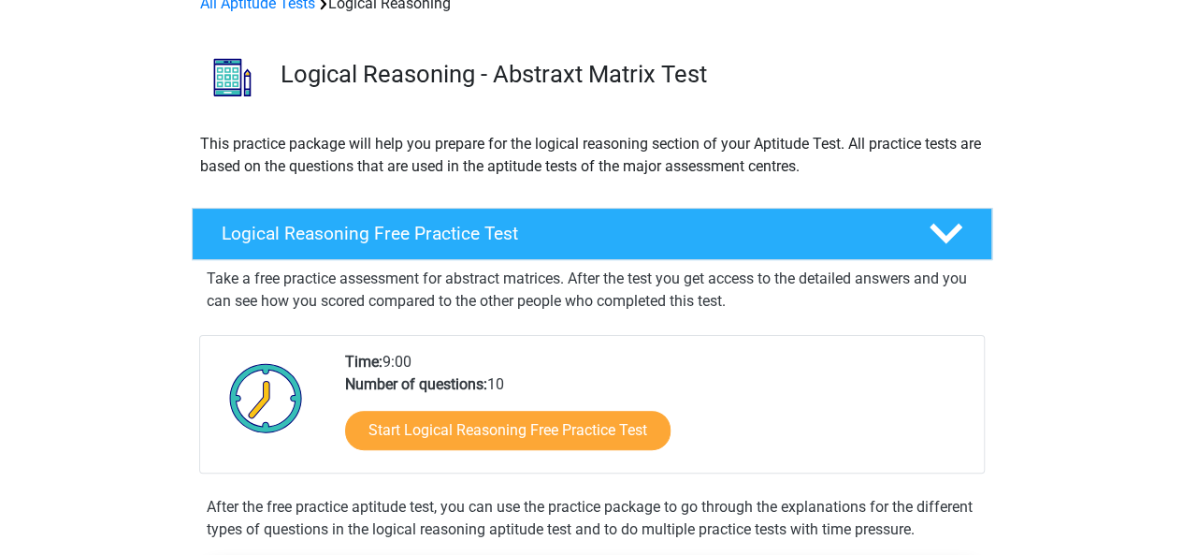
scroll to position [98, 0]
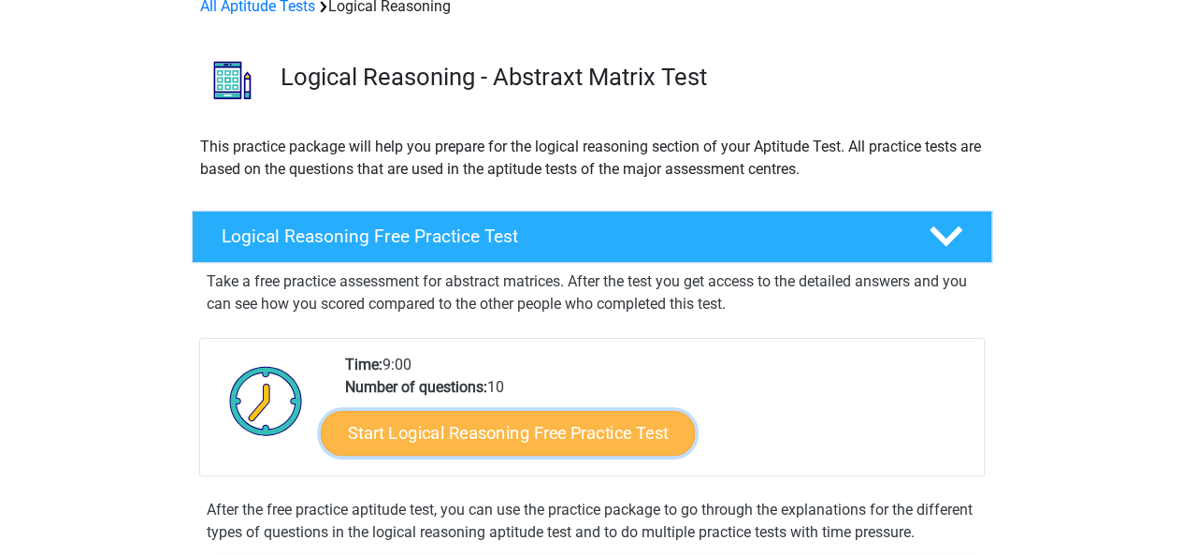
click at [533, 426] on link "Start Logical Reasoning Free Practice Test" at bounding box center [508, 432] width 374 height 45
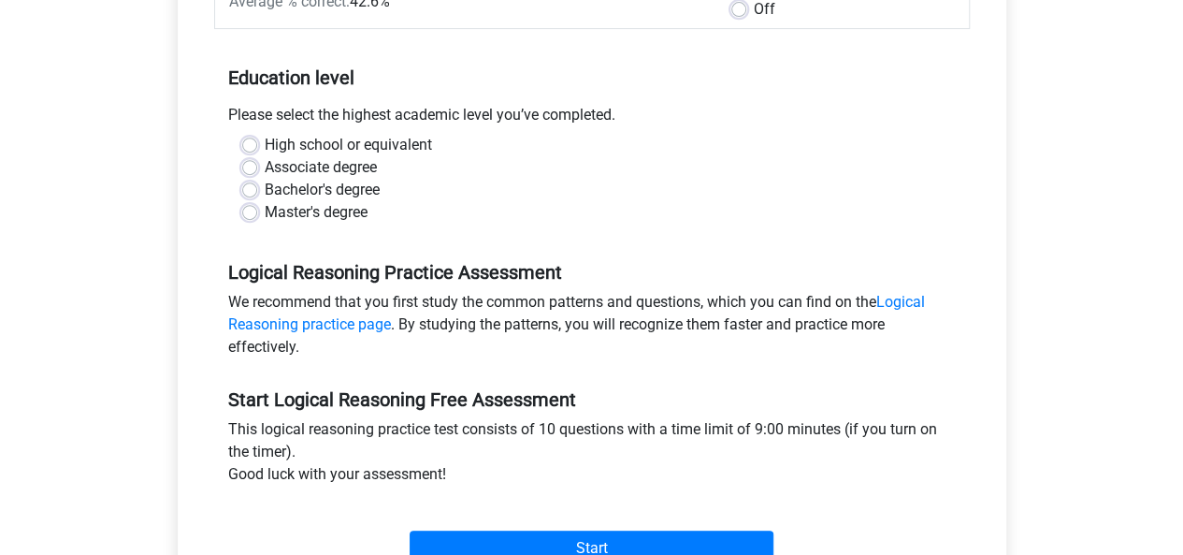
scroll to position [346, 0]
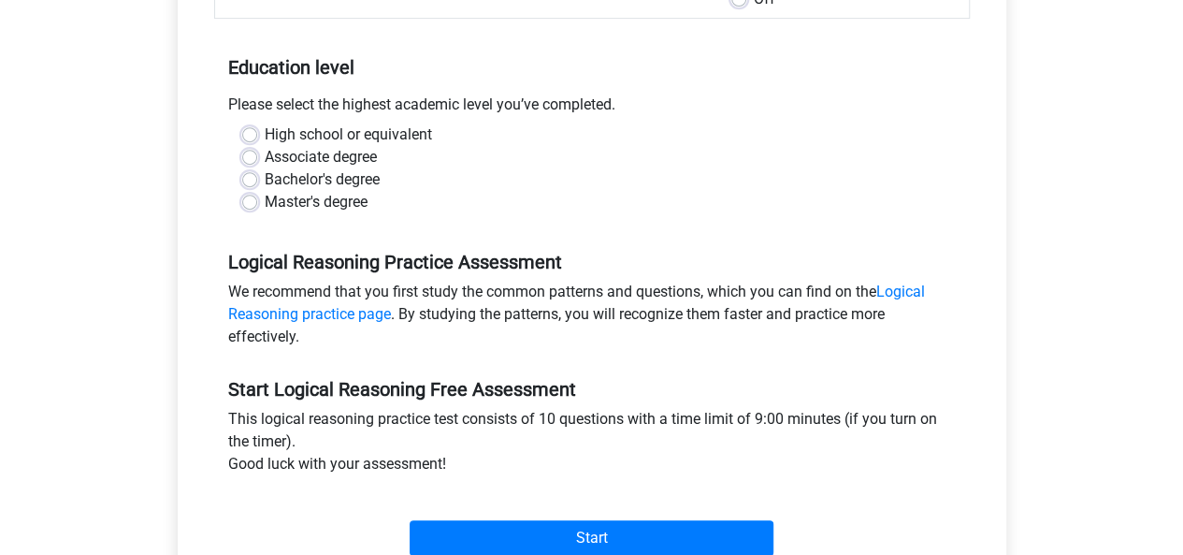
click at [340, 170] on label "Bachelor's degree" at bounding box center [322, 179] width 115 height 22
click at [257, 170] on input "Bachelor's degree" at bounding box center [249, 177] width 15 height 19
radio input "true"
click at [314, 199] on label "Master's degree" at bounding box center [316, 202] width 103 height 22
click at [257, 199] on input "Master's degree" at bounding box center [249, 200] width 15 height 19
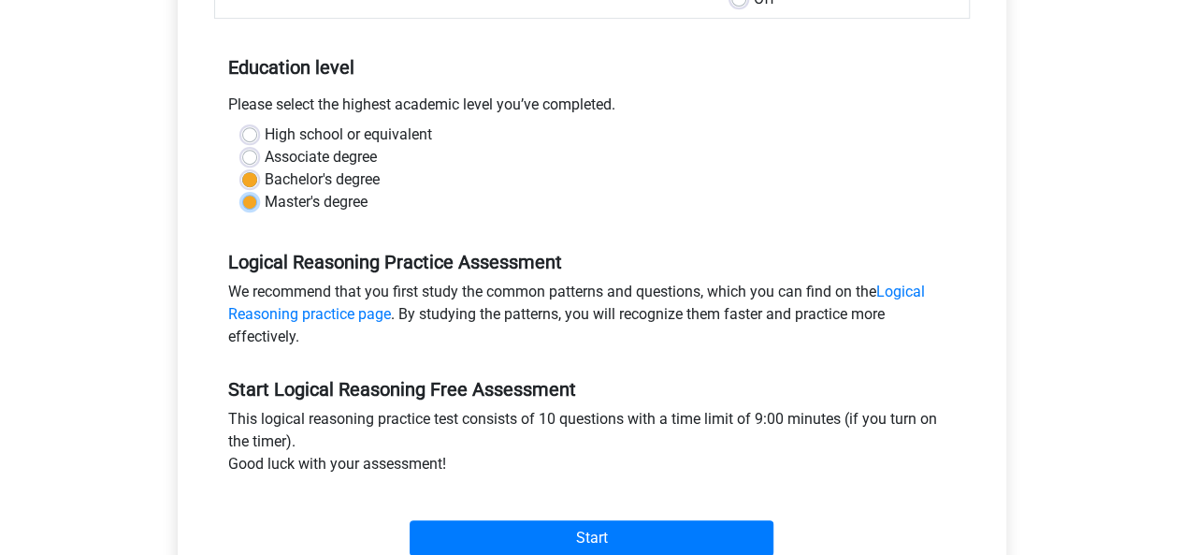
radio input "true"
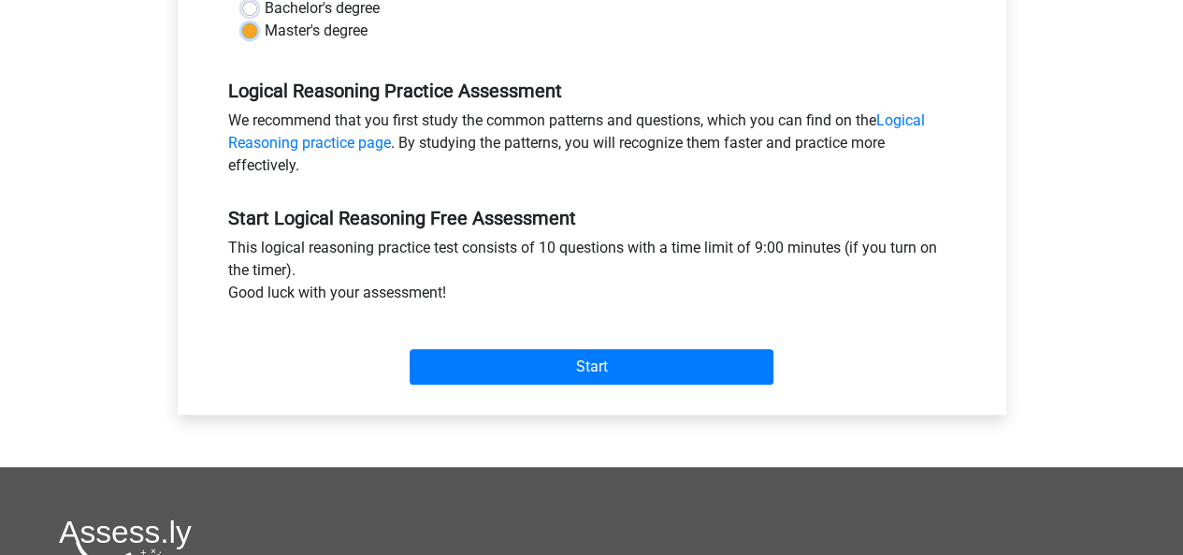
scroll to position [518, 0]
click at [584, 397] on div "Category: Logical Reasoning Time: 9:00 Nr of questions: 10 Average % correct: 4…" at bounding box center [592, 58] width 801 height 711
click at [587, 385] on div "Start" at bounding box center [592, 351] width 756 height 80
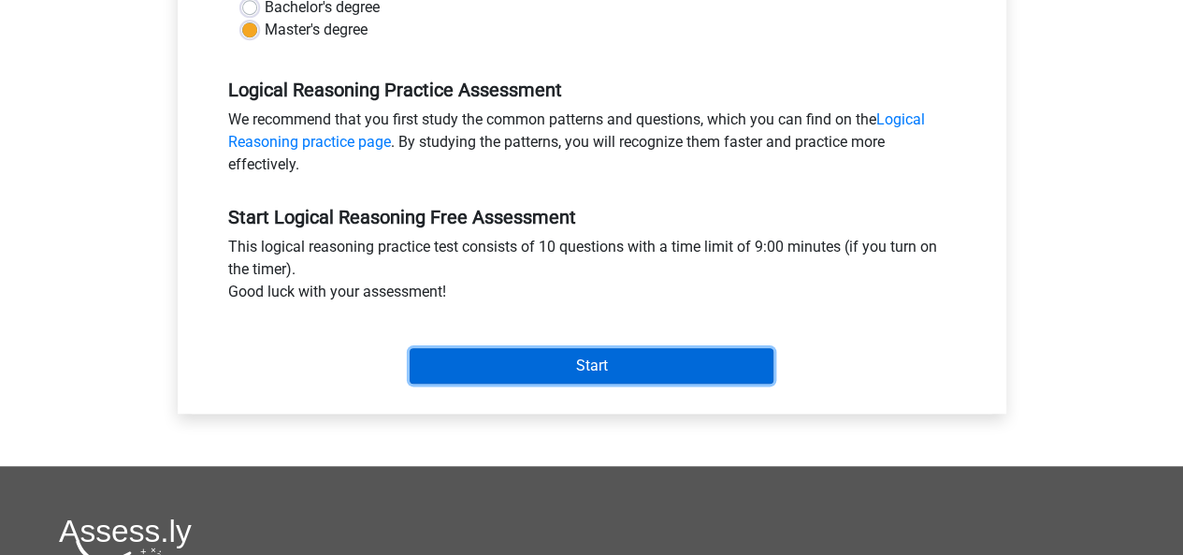
drag, startPoint x: 587, startPoint y: 385, endPoint x: 514, endPoint y: 371, distance: 74.3
click at [514, 371] on input "Start" at bounding box center [592, 366] width 364 height 36
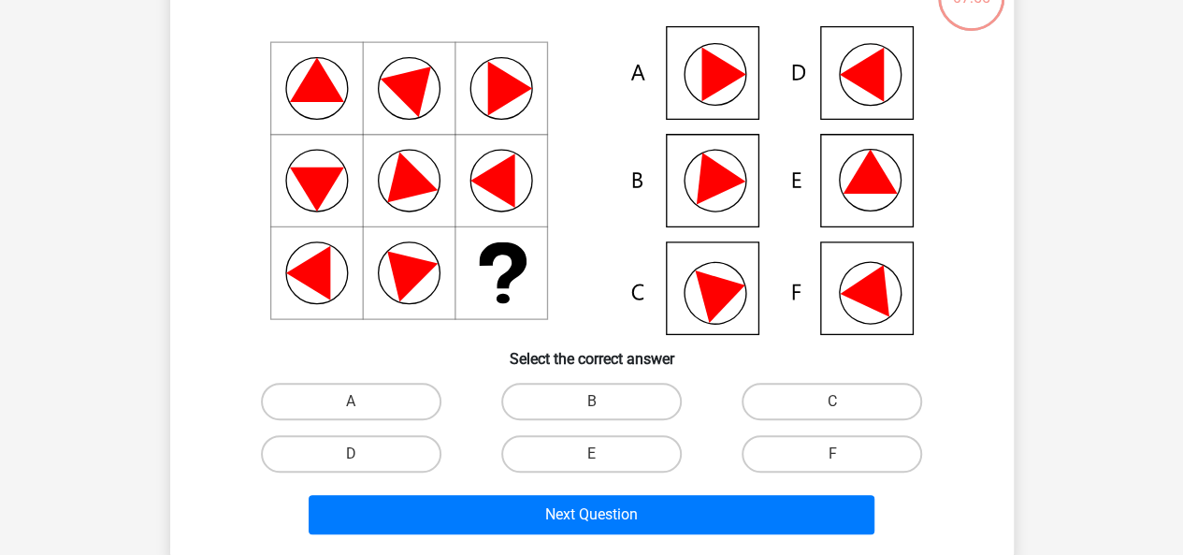
scroll to position [144, 0]
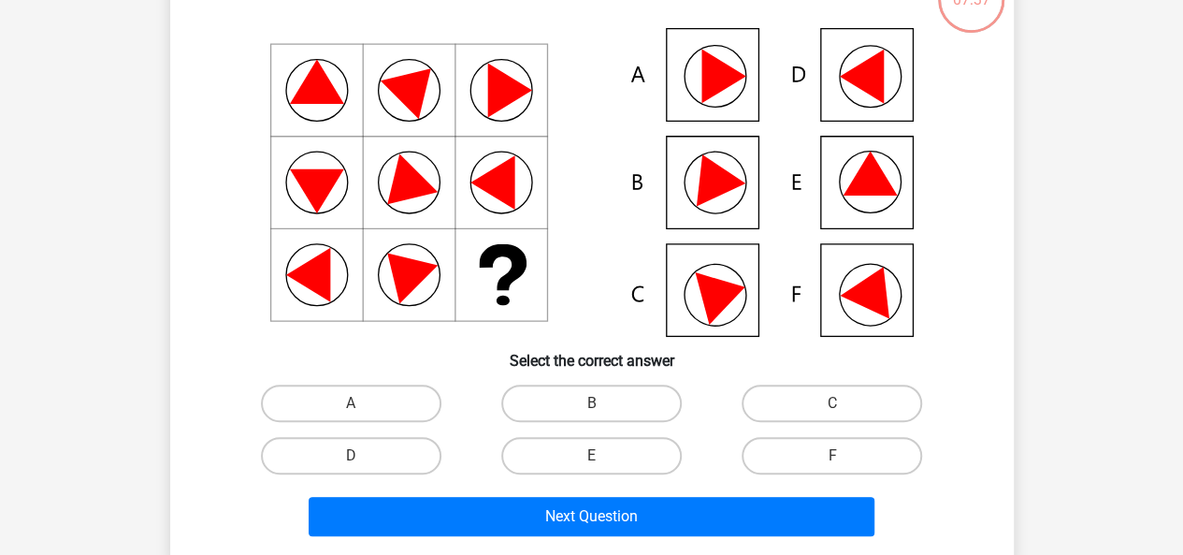
click at [853, 166] on icon at bounding box center [592, 182] width 754 height 309
click at [632, 422] on div "B" at bounding box center [591, 403] width 240 height 52
click at [621, 442] on label "E" at bounding box center [591, 455] width 181 height 37
click at [603, 455] on input "E" at bounding box center [597, 461] width 12 height 12
radio input "true"
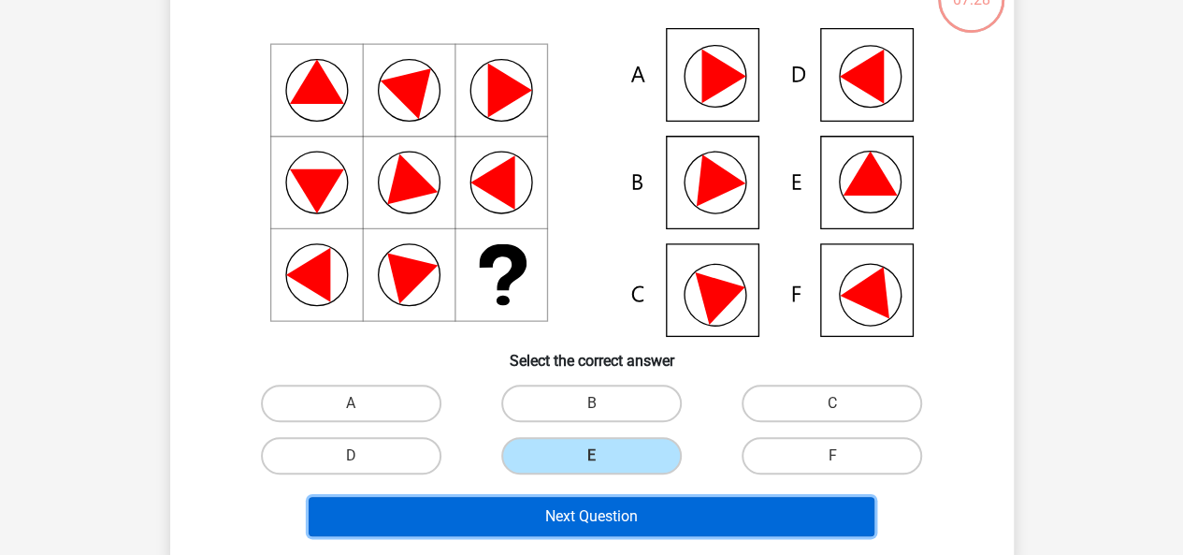
click at [597, 507] on button "Next Question" at bounding box center [592, 516] width 566 height 39
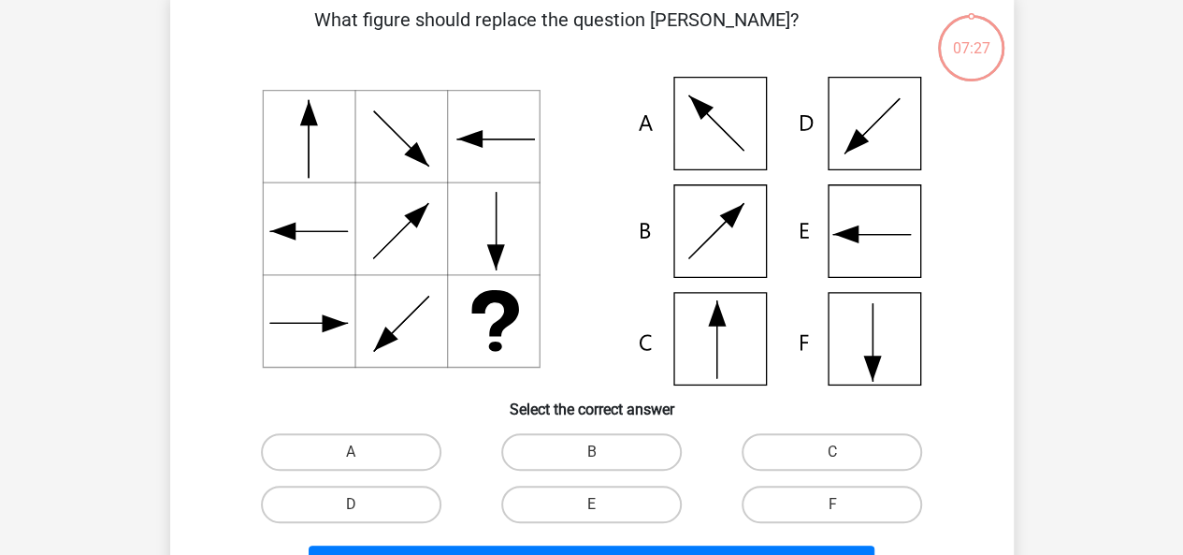
scroll to position [86, 0]
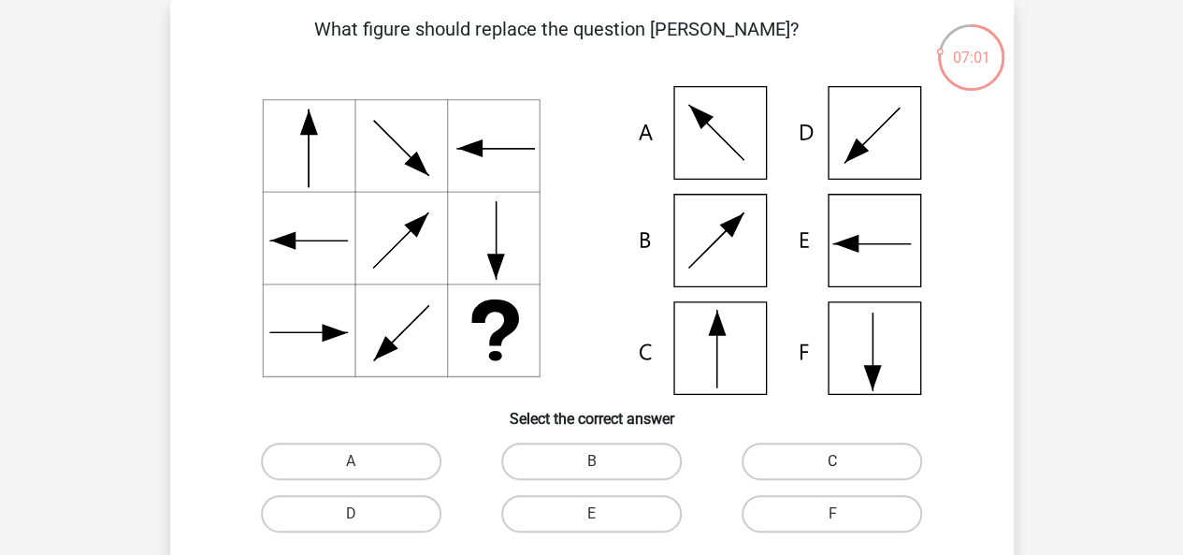
click at [805, 454] on label "C" at bounding box center [832, 460] width 181 height 37
click at [832, 461] on input "C" at bounding box center [838, 467] width 12 height 12
radio input "true"
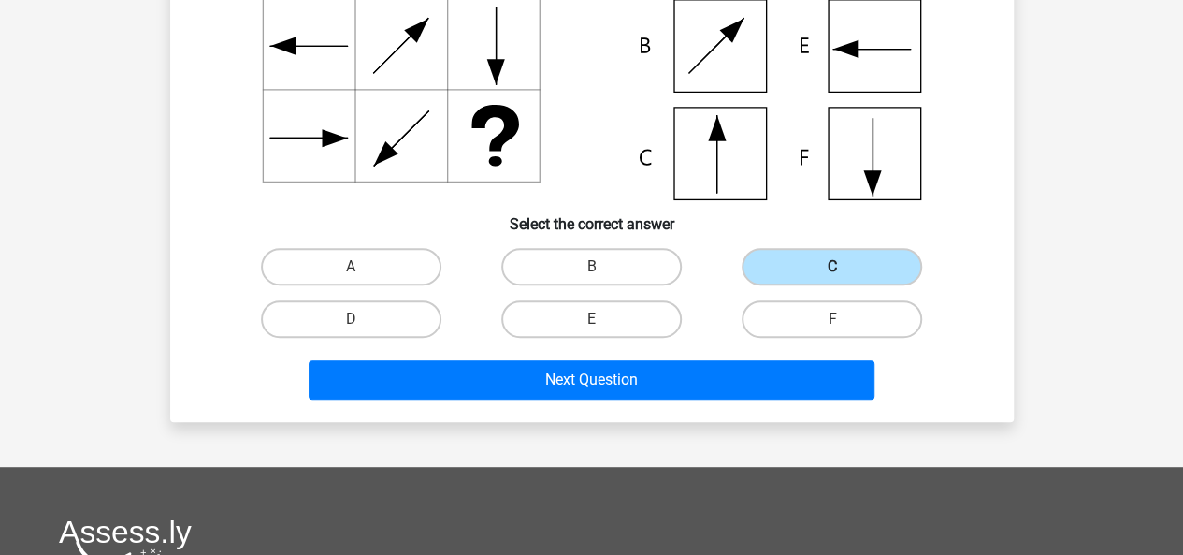
scroll to position [285, 0]
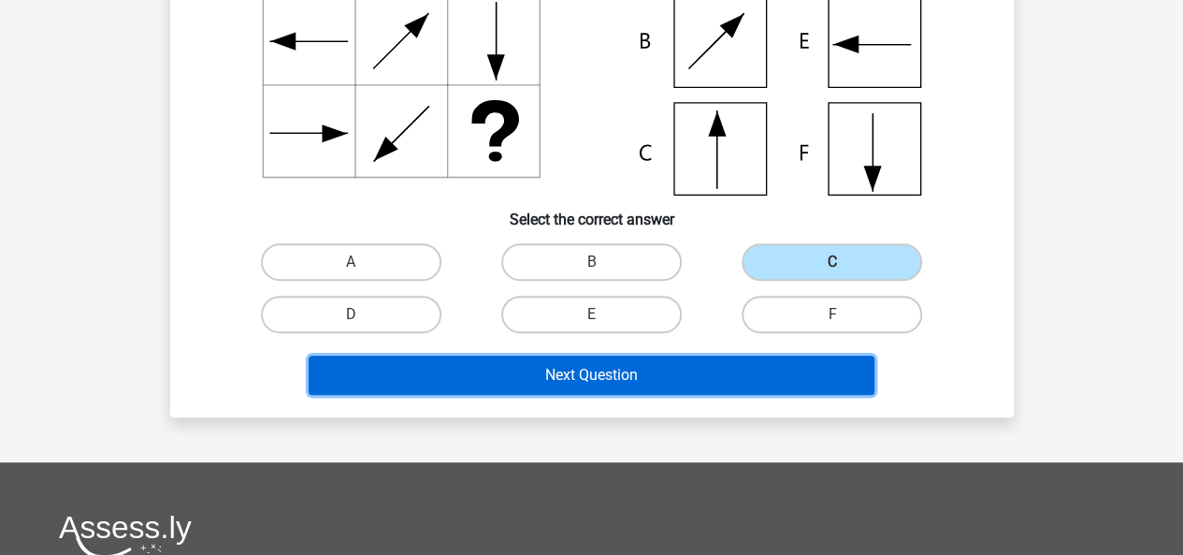
click at [666, 386] on button "Next Question" at bounding box center [592, 374] width 566 height 39
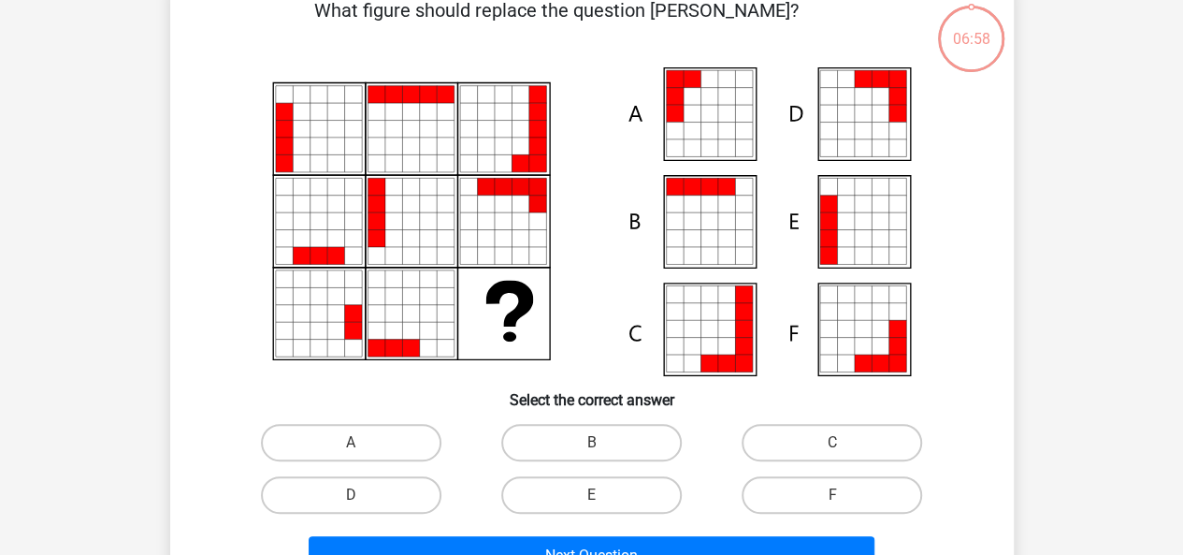
scroll to position [86, 0]
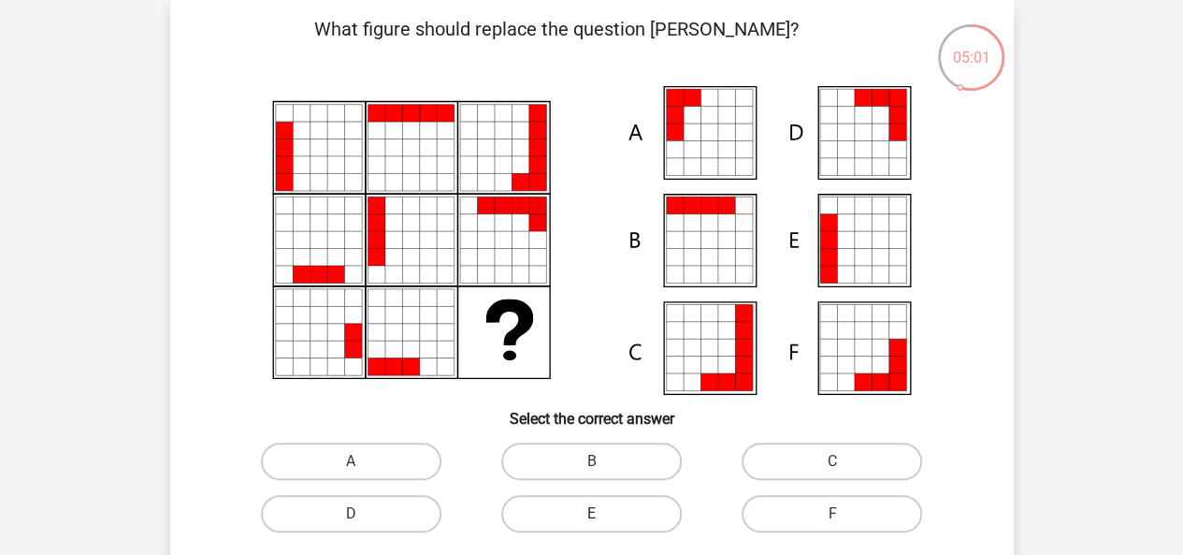
click at [565, 522] on label "E" at bounding box center [591, 513] width 181 height 37
click at [591, 522] on input "E" at bounding box center [597, 519] width 12 height 12
radio input "true"
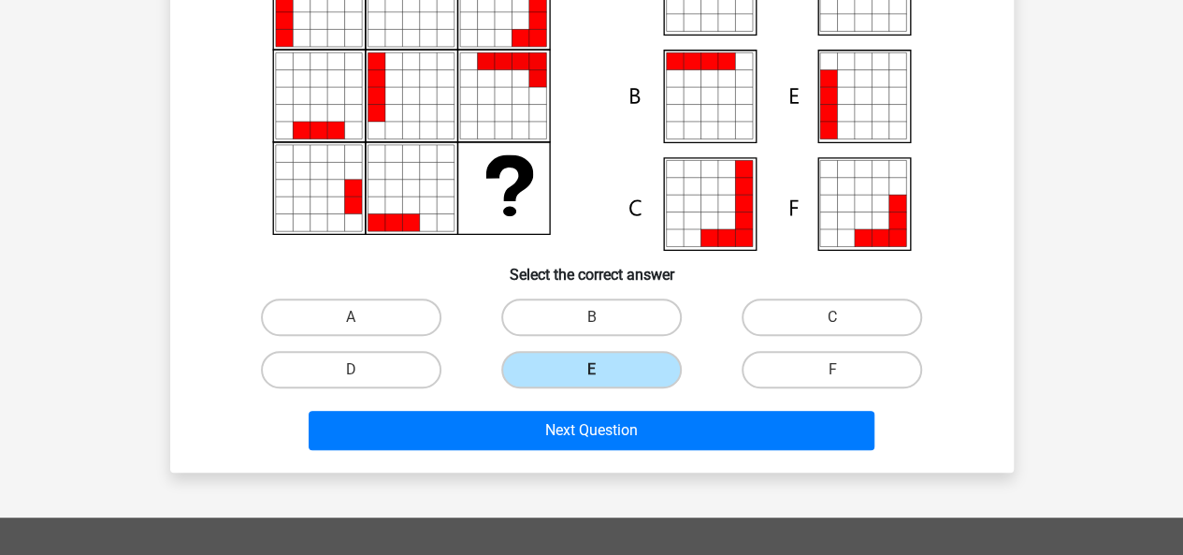
scroll to position [238, 0]
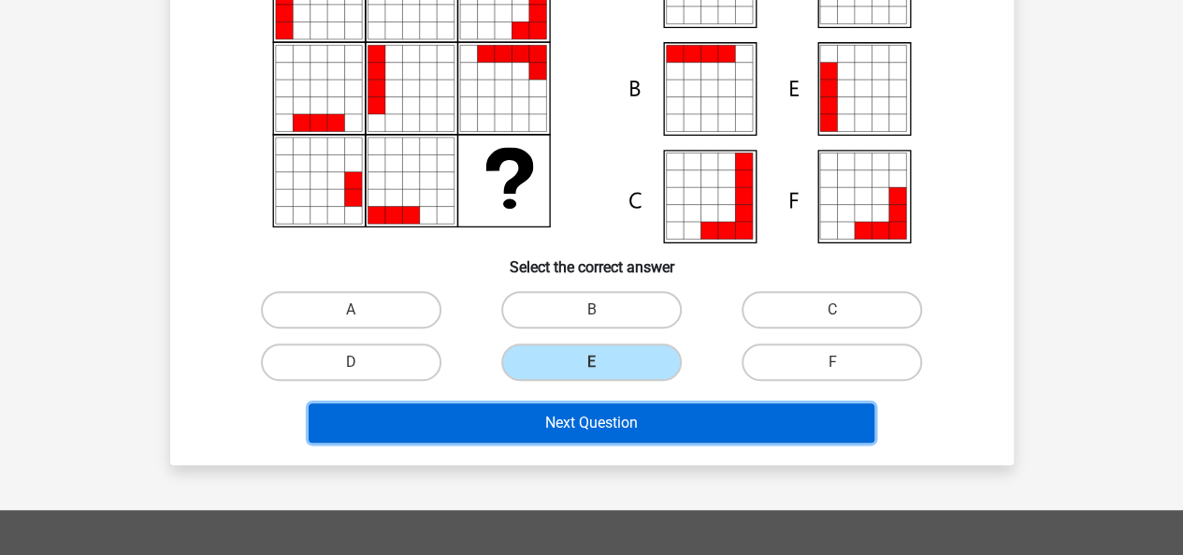
click at [610, 418] on button "Next Question" at bounding box center [592, 422] width 566 height 39
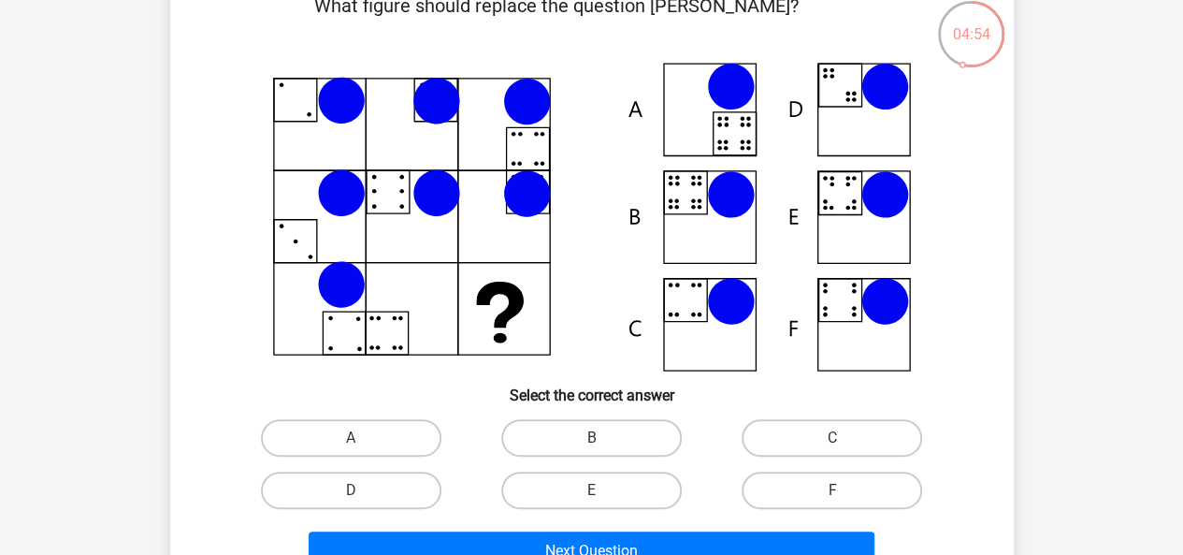
scroll to position [122, 0]
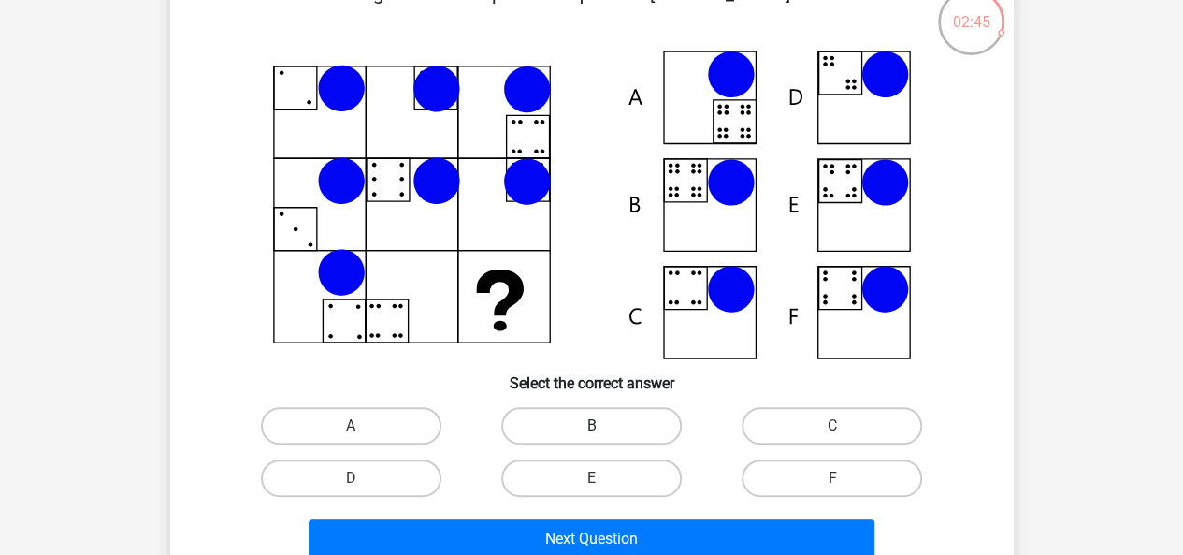
click at [619, 425] on label "B" at bounding box center [591, 425] width 181 height 37
click at [603, 426] on input "B" at bounding box center [597, 432] width 12 height 12
radio input "true"
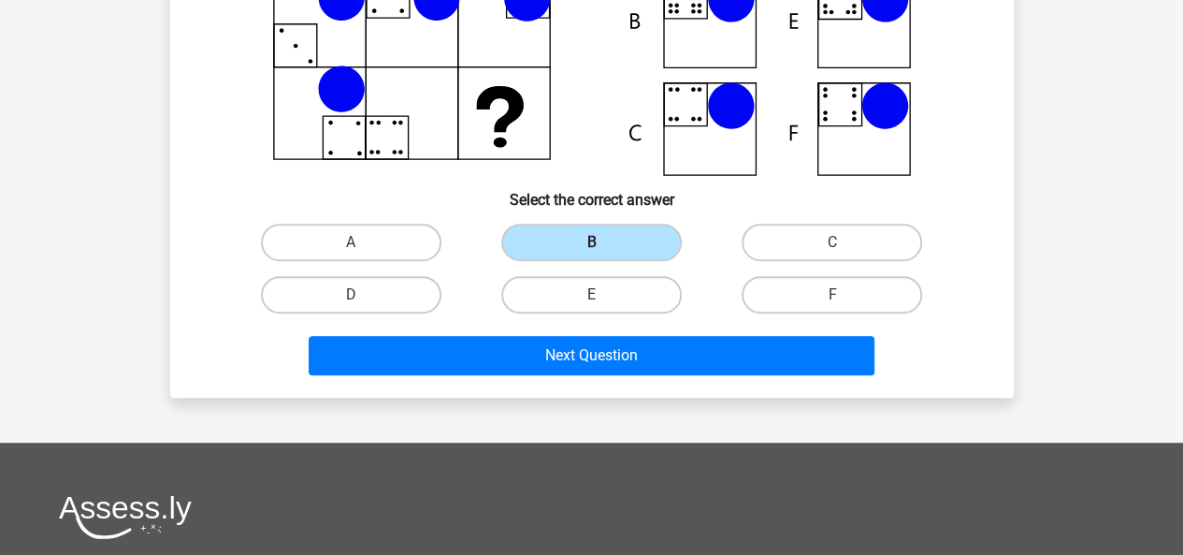
scroll to position [307, 0]
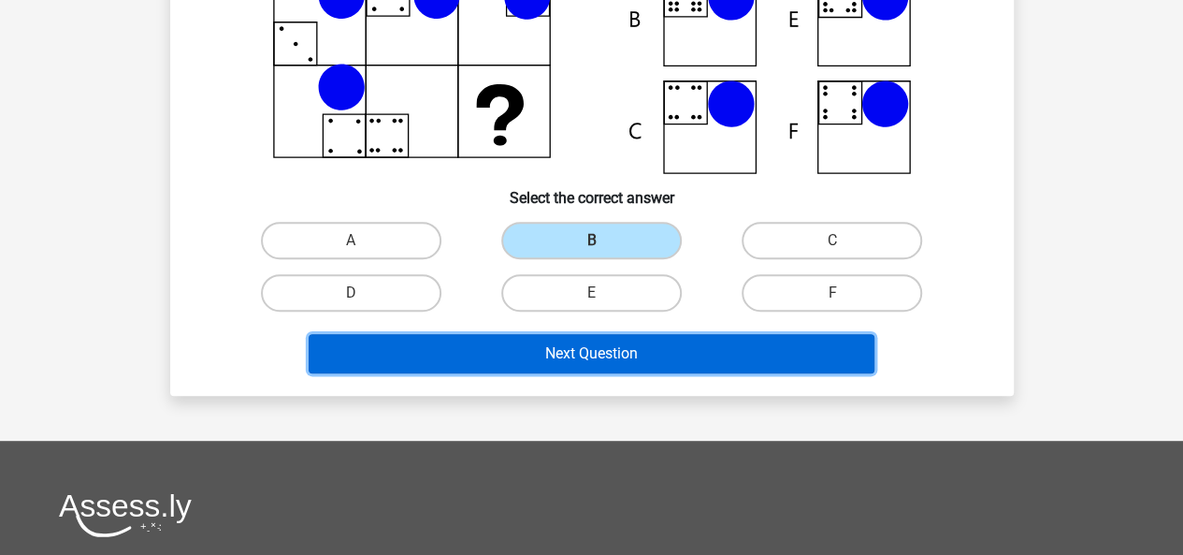
click at [574, 349] on button "Next Question" at bounding box center [592, 353] width 566 height 39
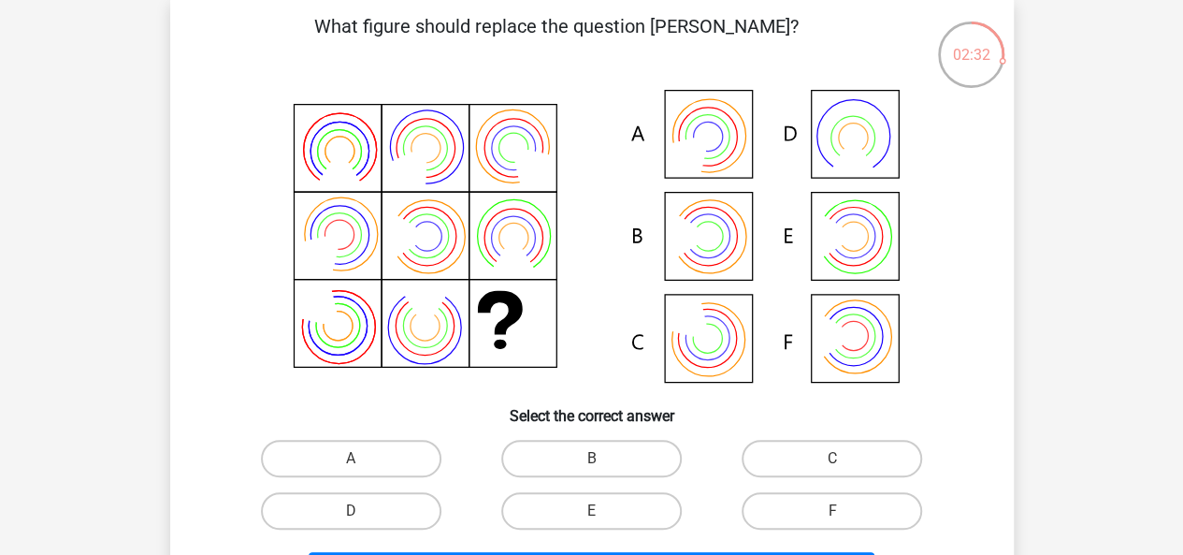
scroll to position [90, 0]
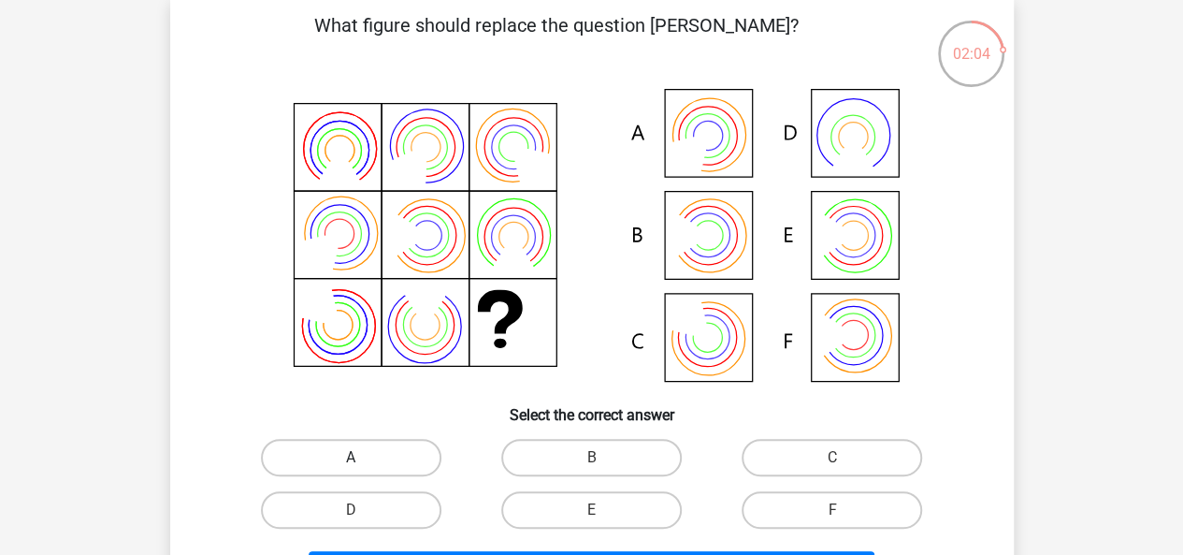
click at [368, 442] on label "A" at bounding box center [351, 457] width 181 height 37
click at [363, 457] on input "A" at bounding box center [357, 463] width 12 height 12
radio input "true"
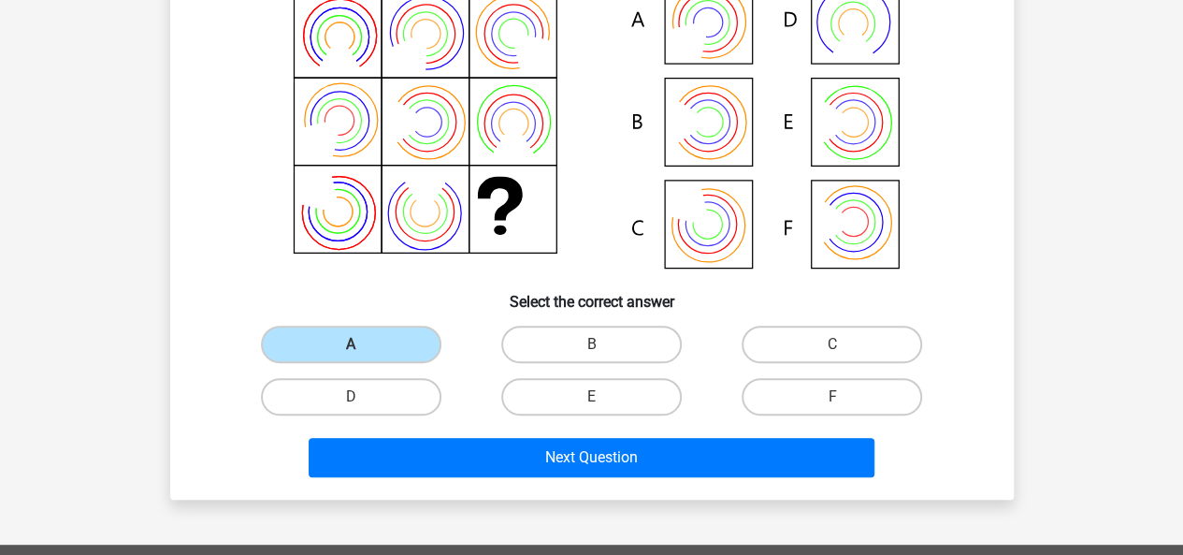
scroll to position [285, 0]
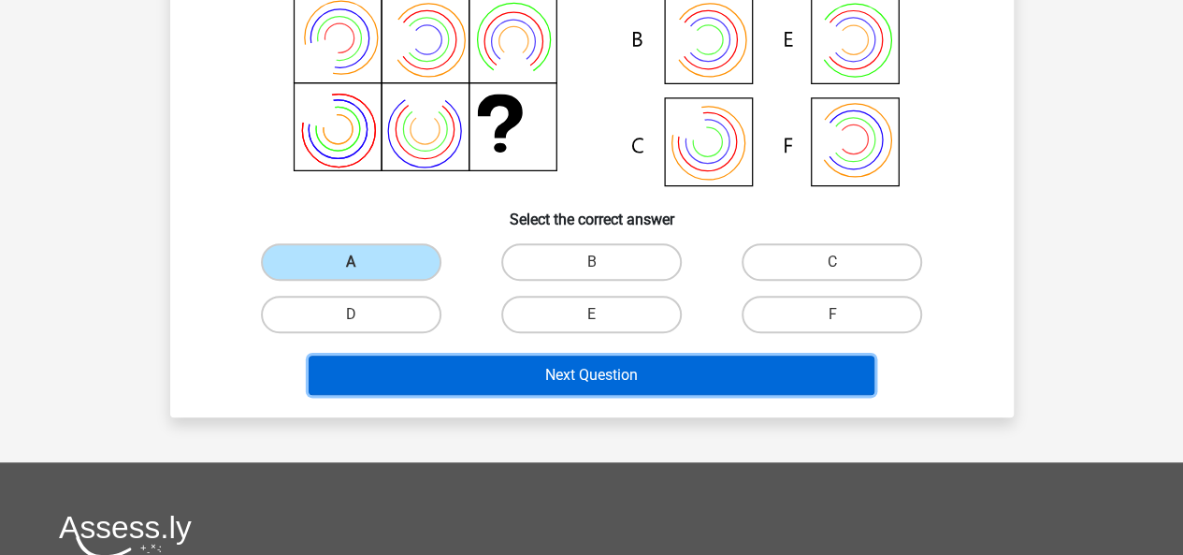
click at [550, 377] on button "Next Question" at bounding box center [592, 374] width 566 height 39
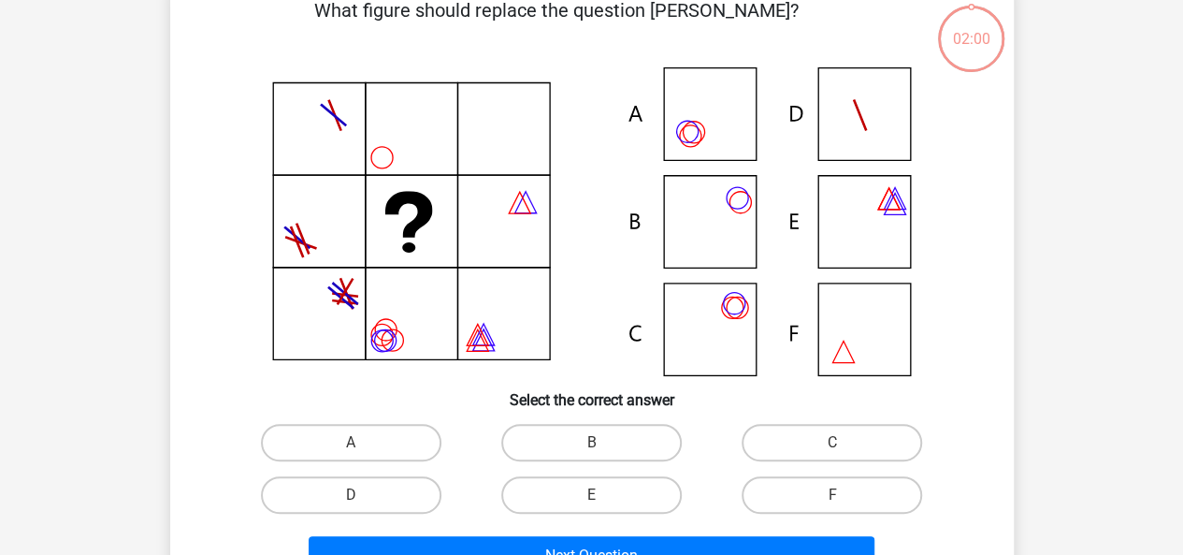
scroll to position [86, 0]
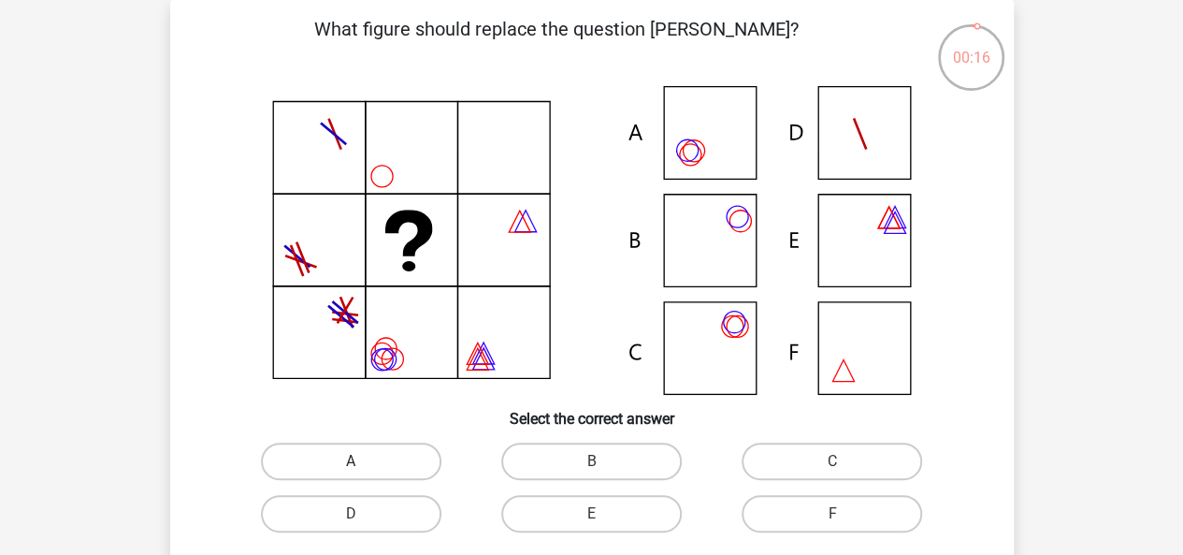
click at [407, 456] on label "A" at bounding box center [351, 460] width 181 height 37
click at [363, 461] on input "A" at bounding box center [357, 467] width 12 height 12
radio input "true"
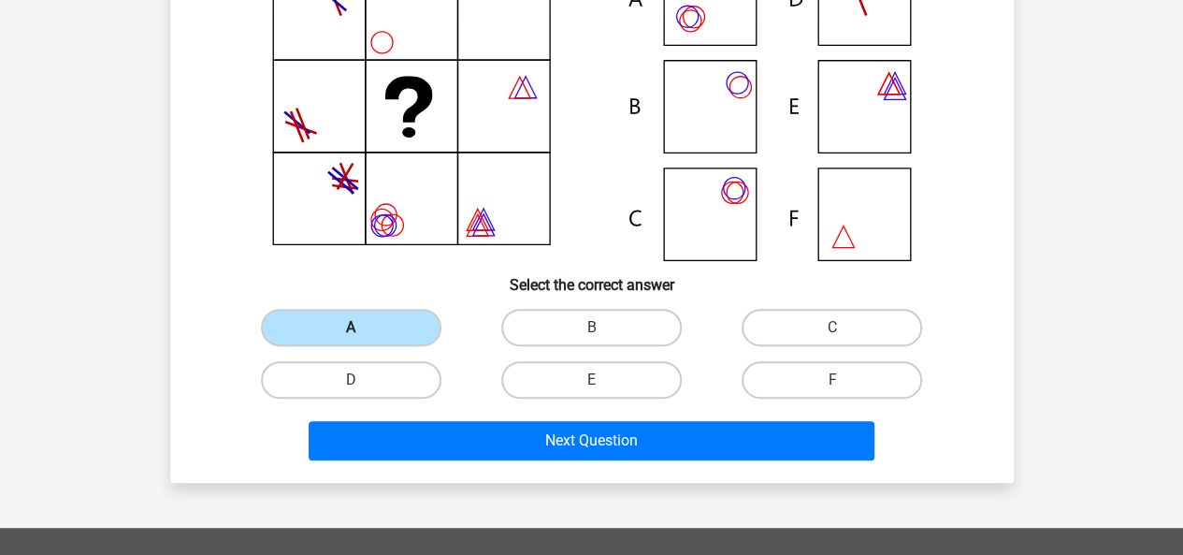
scroll to position [222, 0]
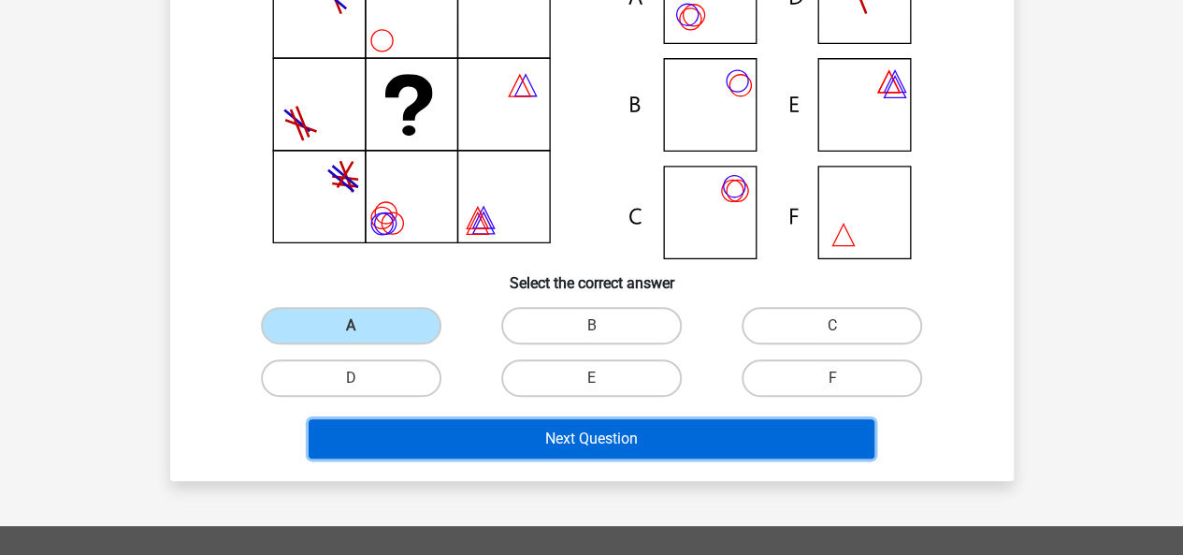
click at [478, 437] on button "Next Question" at bounding box center [592, 438] width 566 height 39
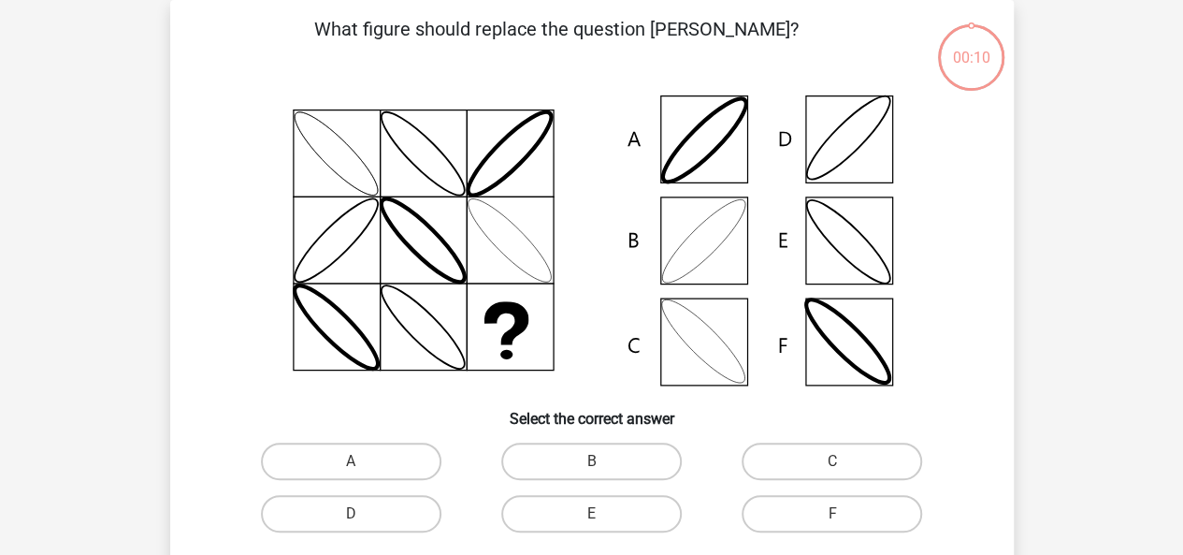
scroll to position [86, 0]
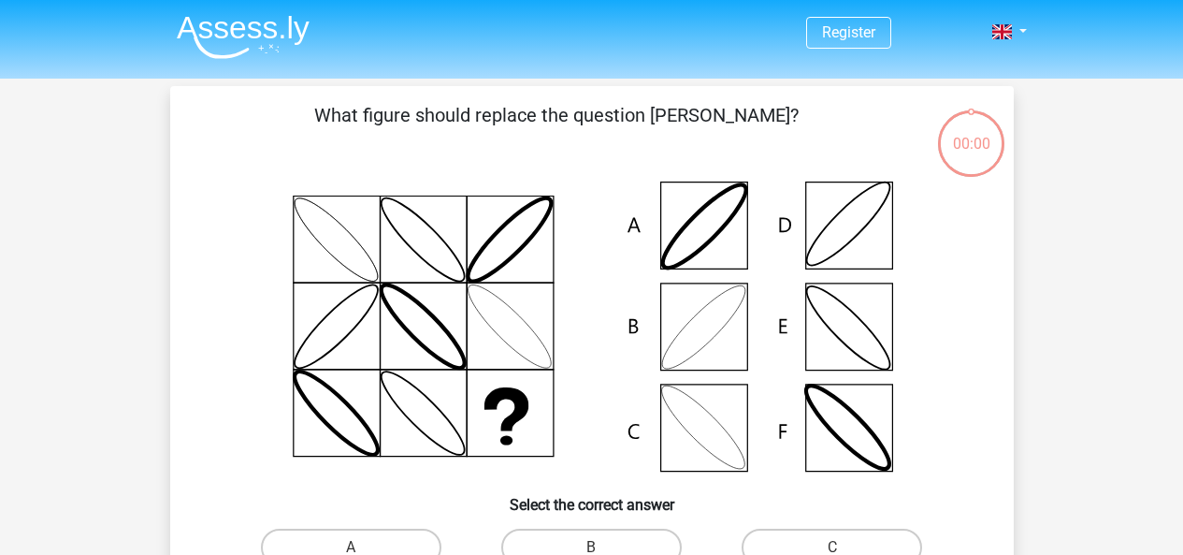
scroll to position [86, 0]
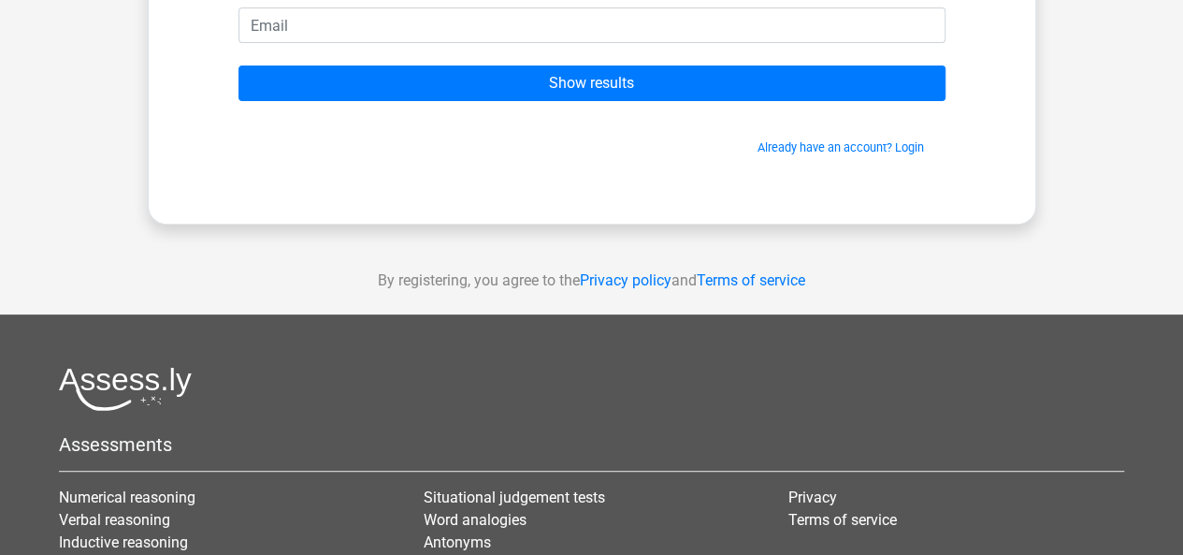
scroll to position [501, 0]
